Goal: Check status: Check status

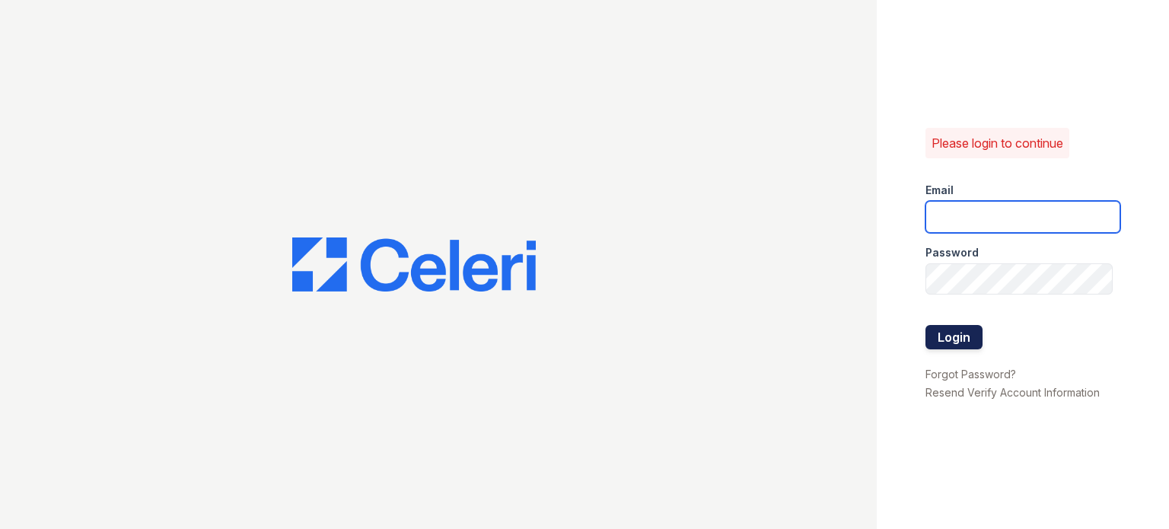
type input "ryan.pm@cafmanagement.com"
click at [946, 342] on button "Login" at bounding box center [953, 337] width 57 height 24
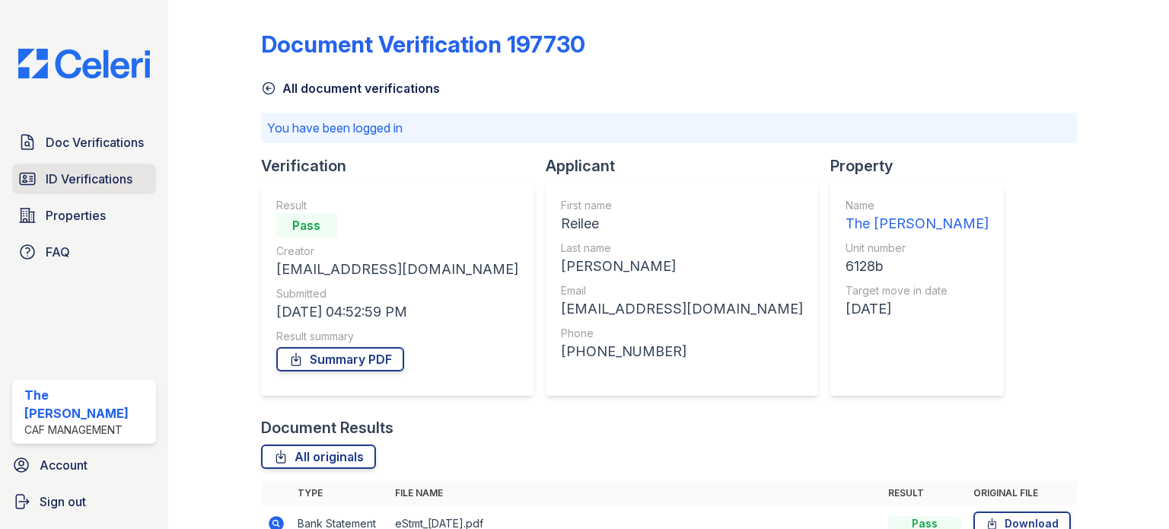
click at [120, 170] on span "ID Verifications" at bounding box center [89, 179] width 87 height 18
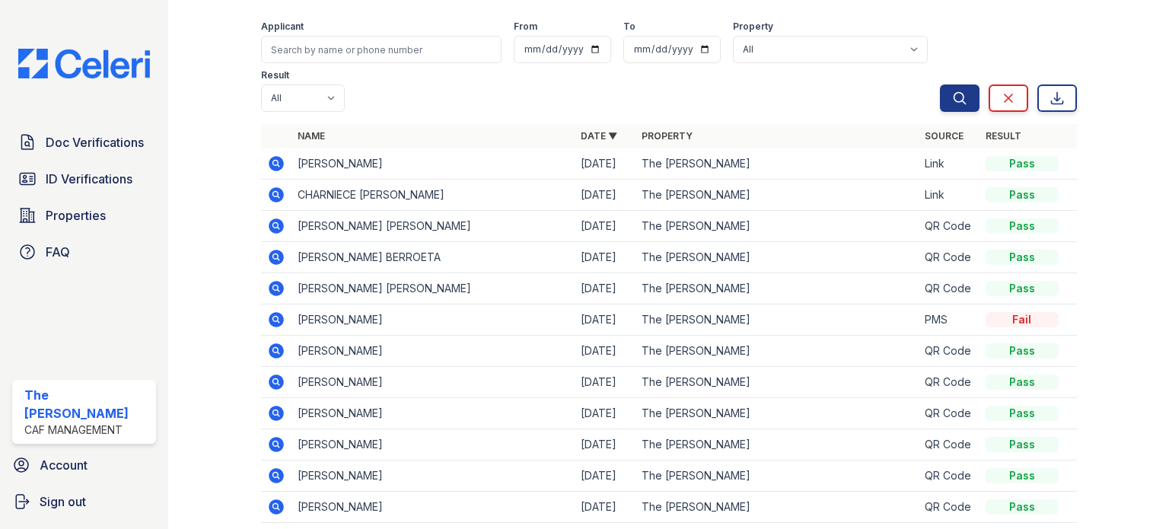
scroll to position [76, 0]
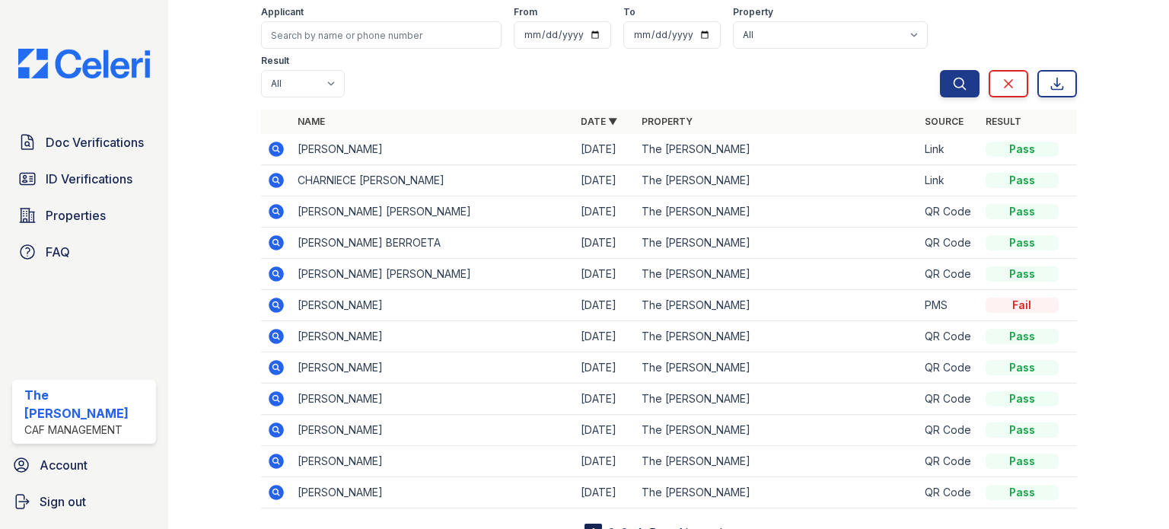
click at [274, 362] on icon at bounding box center [276, 367] width 18 height 18
